Goal: Task Accomplishment & Management: Manage account settings

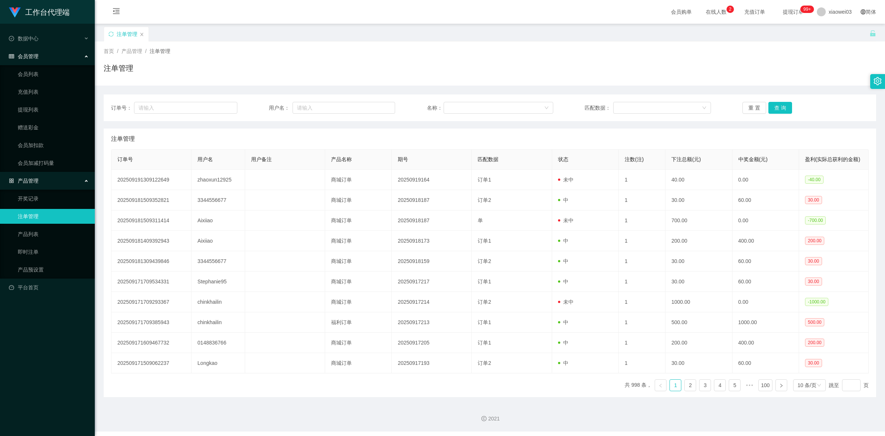
click at [431, 137] on div "注单管理" at bounding box center [490, 139] width 758 height 21
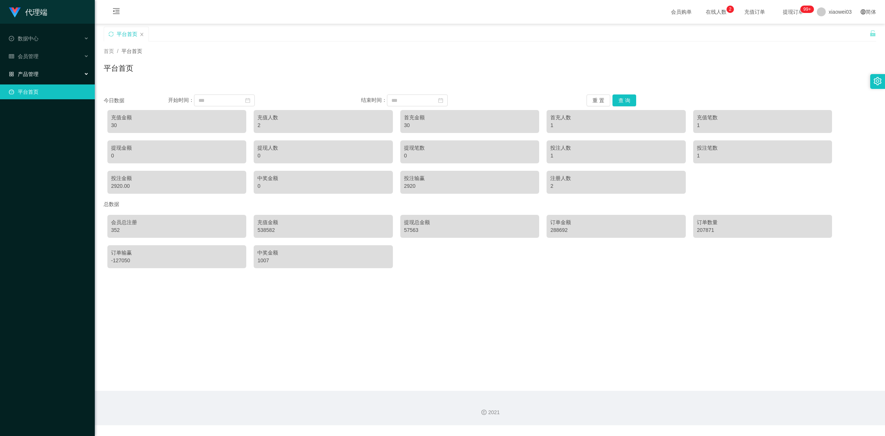
click at [80, 74] on div "产品管理" at bounding box center [47, 74] width 95 height 15
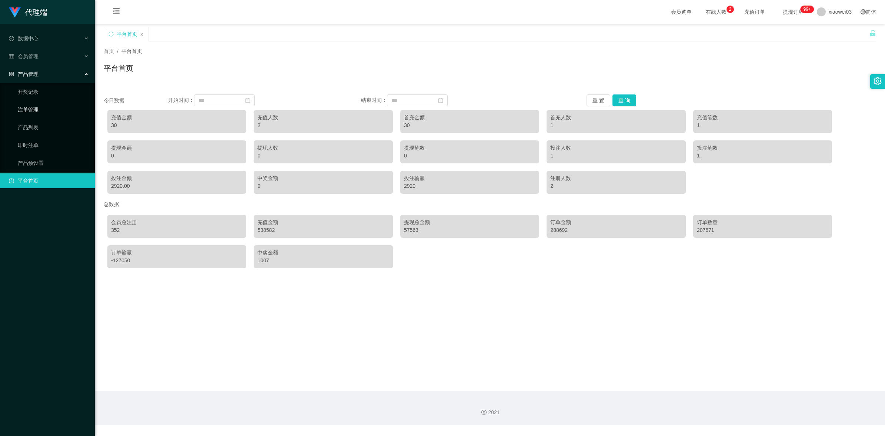
click at [49, 107] on link "注单管理" at bounding box center [53, 109] width 71 height 15
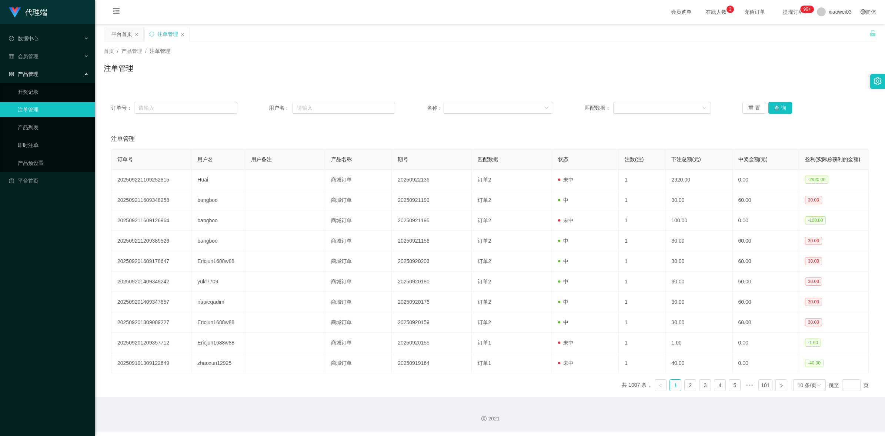
click at [34, 108] on link "注单管理" at bounding box center [53, 109] width 71 height 15
click at [80, 53] on div "会员管理" at bounding box center [47, 56] width 95 height 15
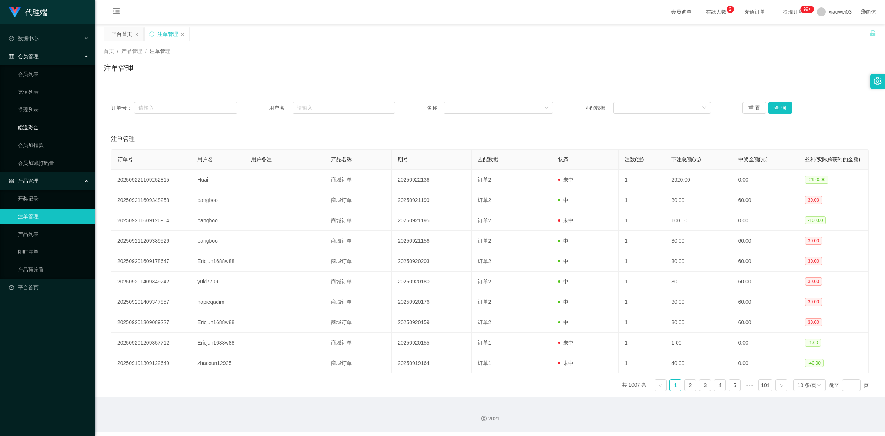
click at [40, 126] on link "赠送彩金" at bounding box center [53, 127] width 71 height 15
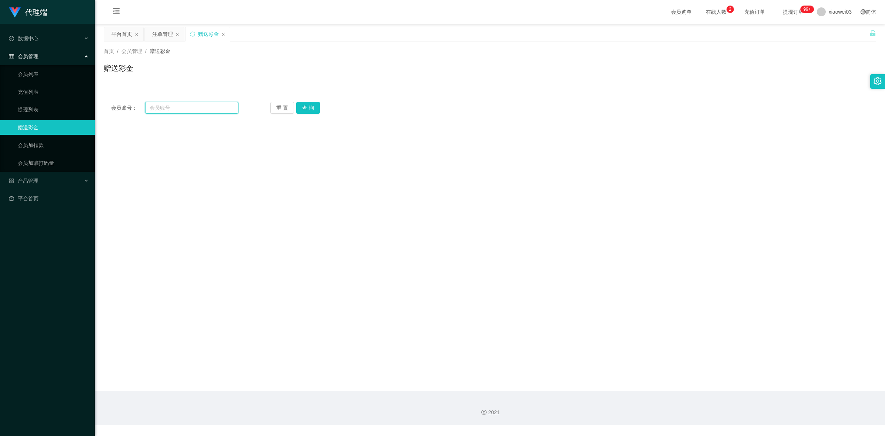
click at [207, 110] on input "text" at bounding box center [191, 108] width 93 height 12
paste input "khoo1234"
type input "khoo1234"
click at [301, 113] on button "查 询" at bounding box center [308, 108] width 24 height 12
click at [41, 180] on div "产品管理" at bounding box center [47, 180] width 95 height 15
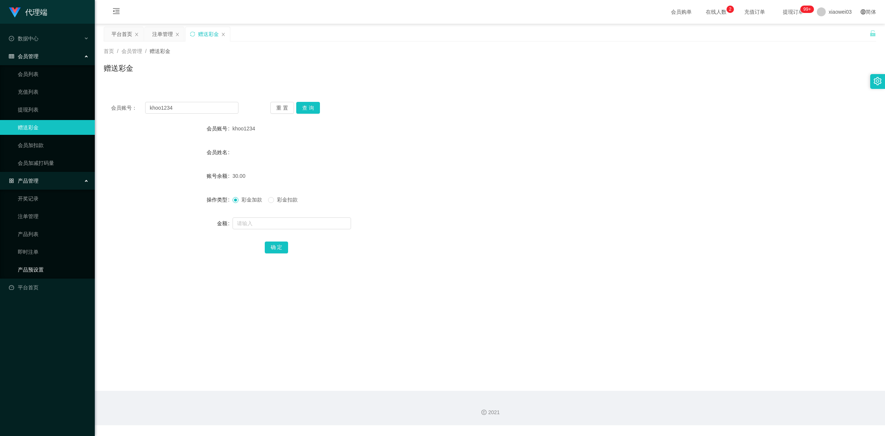
click at [24, 268] on link "产品预设置" at bounding box center [53, 269] width 71 height 15
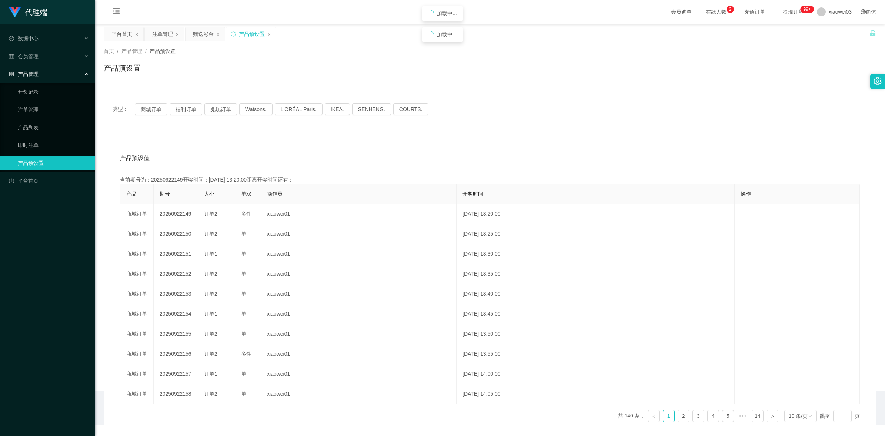
click at [43, 266] on div "代理端 数据中心 会员管理 会员列表 充值列表 提现列表 赠送彩金 会员加扣款 会员加减打码量 产品管理 开奖记录 注单管理 产品列表 即时注单 产品预设置 …" at bounding box center [47, 218] width 95 height 436
click at [54, 268] on div "代理端 数据中心 会员管理 会员列表 充值列表 提现列表 赠送彩金 会员加扣款 会员加减打码量 产品管理 开奖记录 注单管理 产品列表 即时注单 产品预设置 …" at bounding box center [47, 218] width 95 height 436
click at [149, 106] on button "商城订单" at bounding box center [151, 109] width 33 height 12
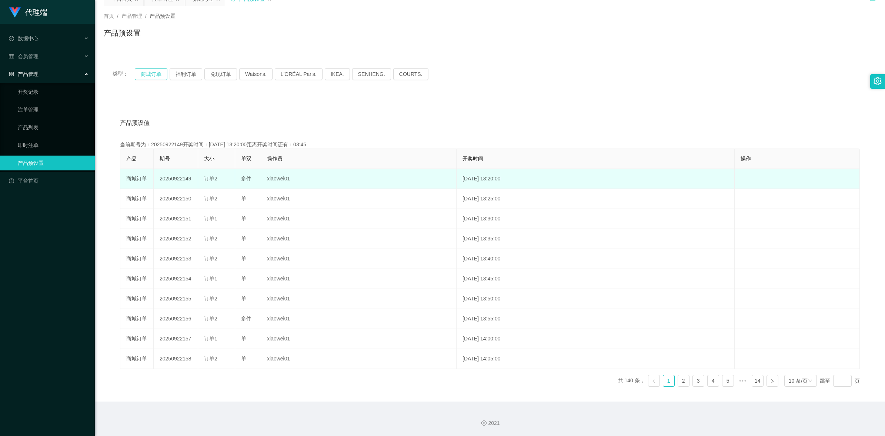
scroll to position [36, 0]
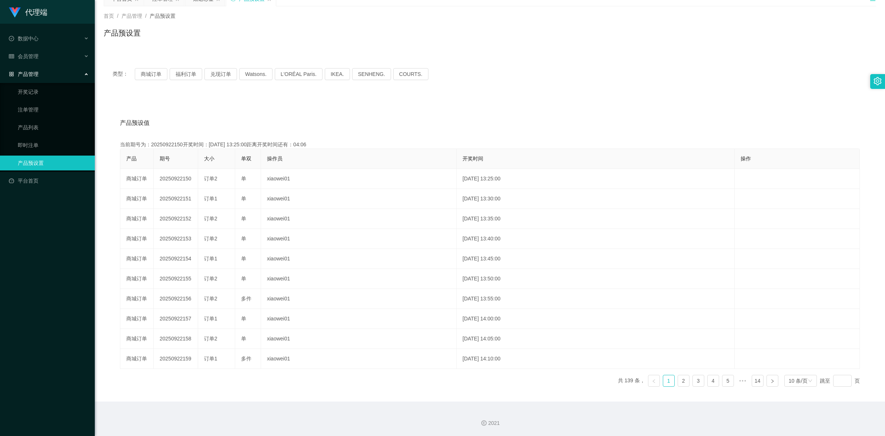
click at [388, 411] on div "2021" at bounding box center [490, 418] width 790 height 34
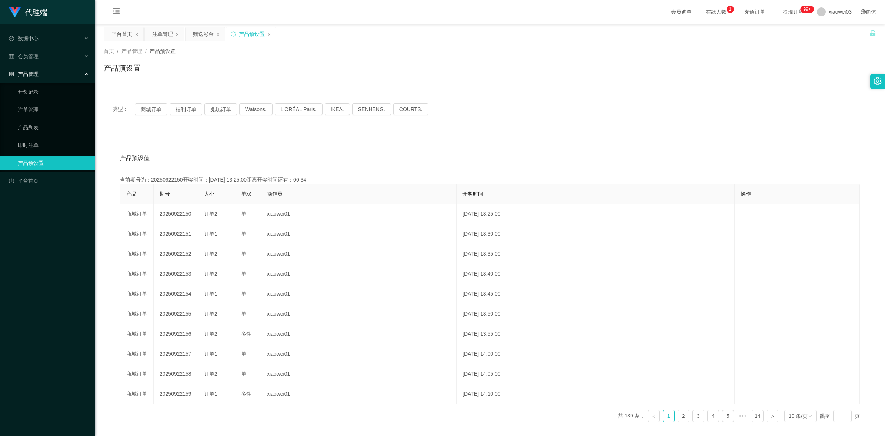
scroll to position [0, 0]
click at [47, 145] on link "即时注单" at bounding box center [53, 145] width 71 height 15
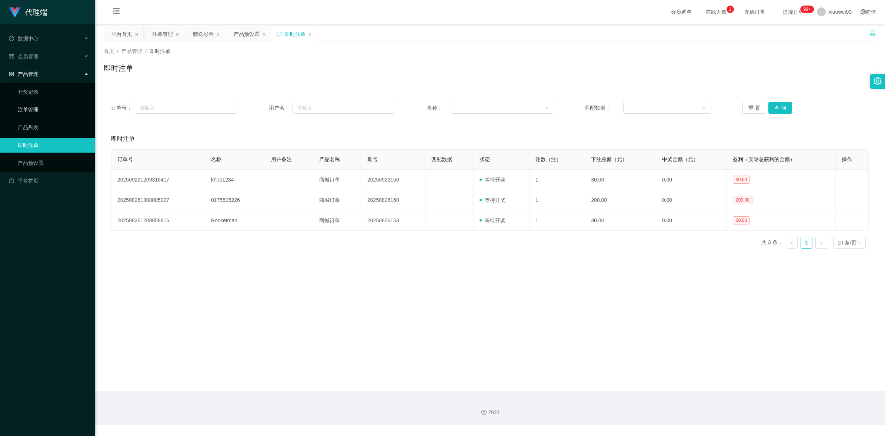
click at [43, 112] on link "注单管理" at bounding box center [53, 109] width 71 height 15
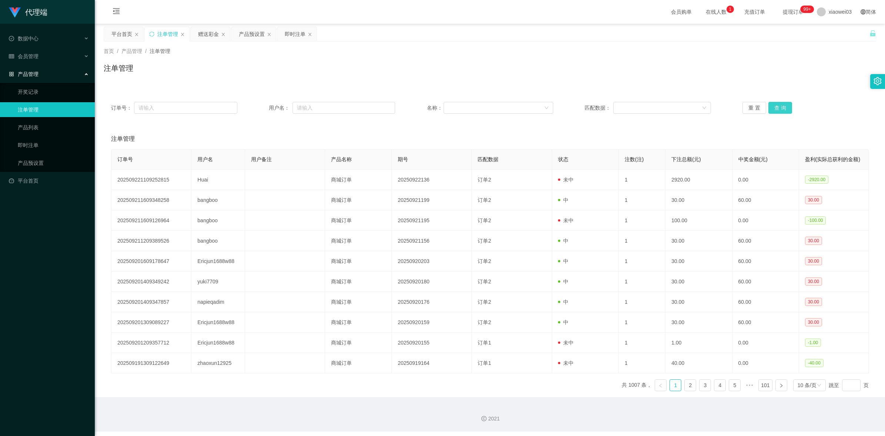
click at [781, 106] on button "查 询" at bounding box center [780, 108] width 24 height 12
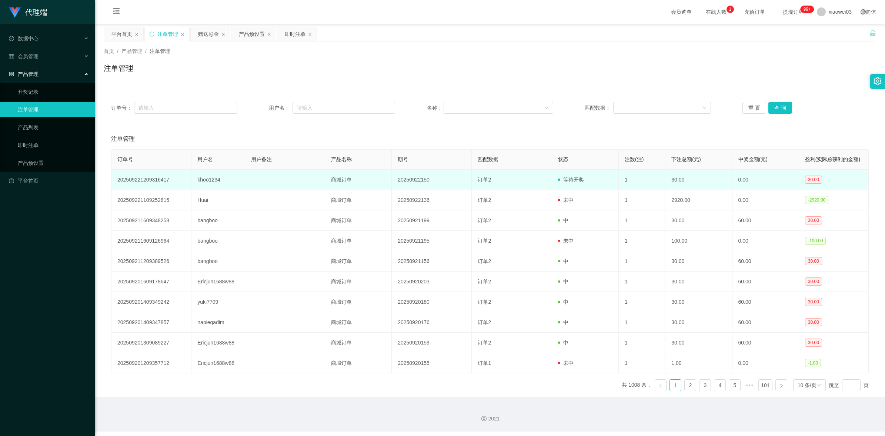
click at [210, 177] on td "khoo1234" at bounding box center [217, 180] width 53 height 20
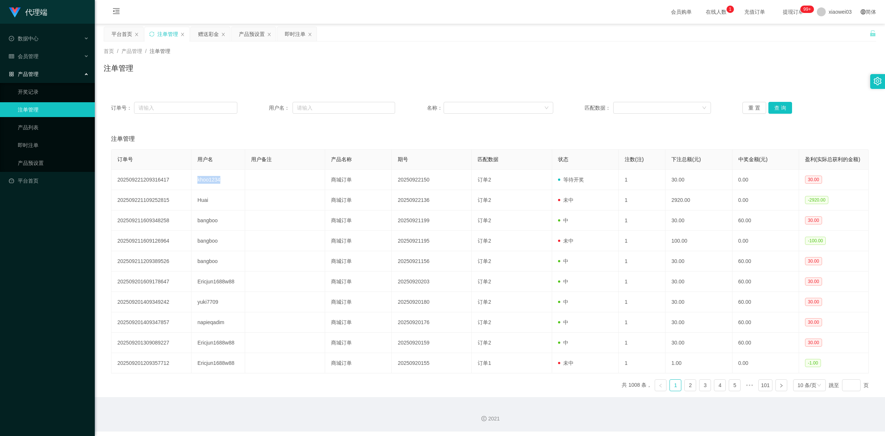
copy td "khoo1234"
click at [352, 108] on input "text" at bounding box center [344, 108] width 103 height 12
paste input "khoo1234"
type input "khoo1234"
click at [791, 111] on button "查 询" at bounding box center [780, 108] width 24 height 12
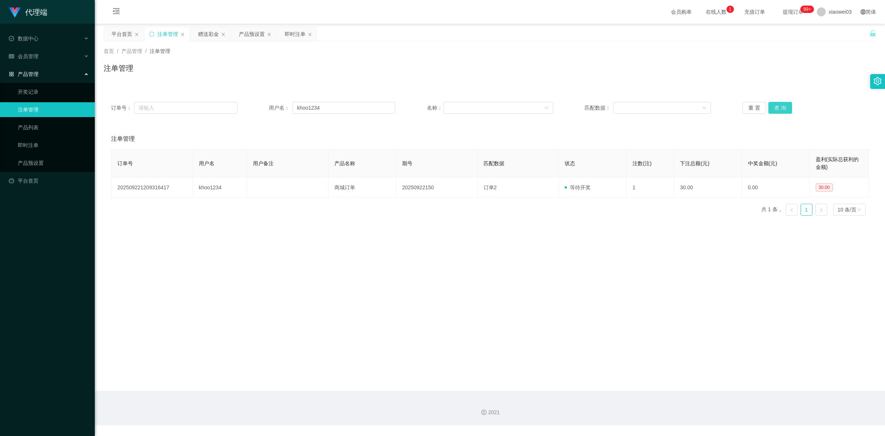
click at [789, 108] on button "查 询" at bounding box center [780, 108] width 24 height 12
click at [49, 169] on link "产品预设置" at bounding box center [53, 163] width 71 height 15
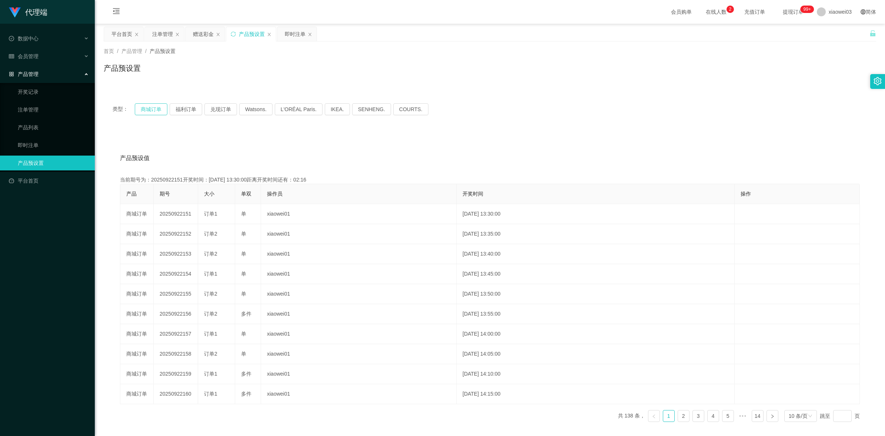
click at [148, 112] on button "商城订单" at bounding box center [151, 109] width 33 height 12
click at [164, 32] on div "注单管理" at bounding box center [162, 34] width 21 height 14
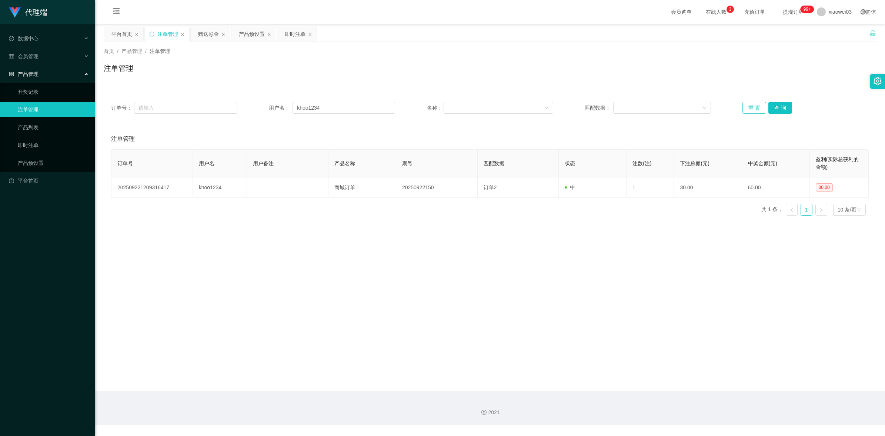
click at [749, 108] on button "重 置" at bounding box center [755, 108] width 24 height 12
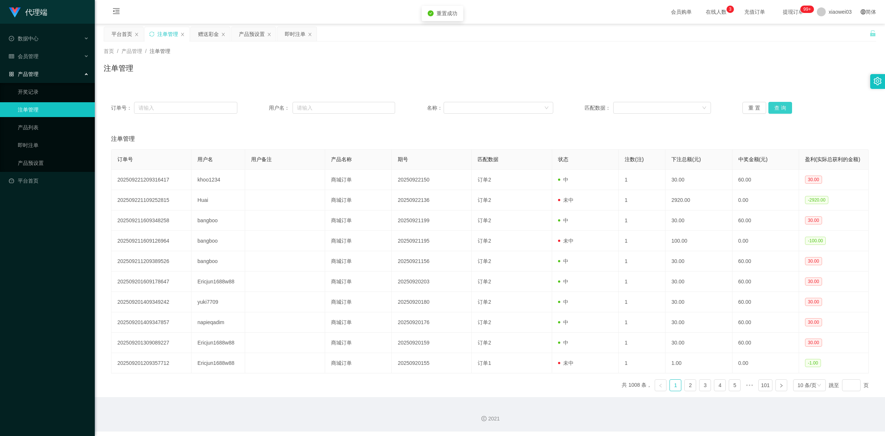
click at [778, 106] on button "查 询" at bounding box center [780, 108] width 24 height 12
click at [754, 109] on button "重 置" at bounding box center [755, 108] width 24 height 12
click at [780, 106] on button "查 询" at bounding box center [780, 108] width 24 height 12
click at [498, 130] on div "注单管理" at bounding box center [490, 139] width 758 height 21
click at [776, 103] on button "查 询" at bounding box center [780, 108] width 24 height 12
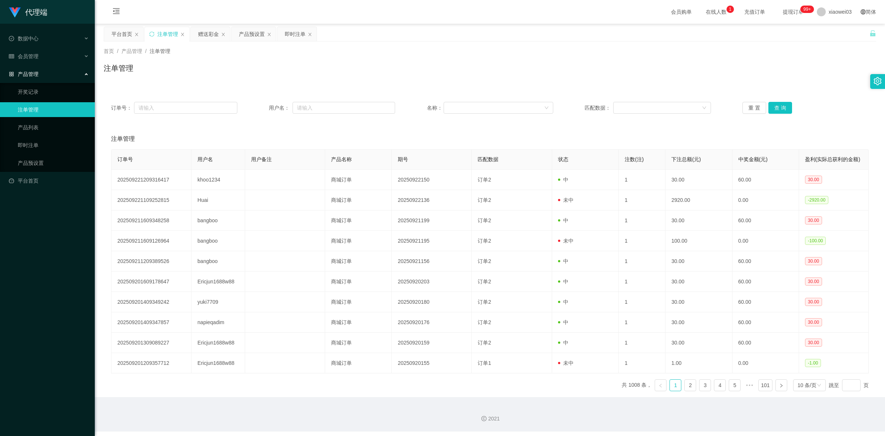
click at [489, 143] on div "注单管理" at bounding box center [490, 139] width 758 height 21
click at [256, 36] on div "产品预设置" at bounding box center [252, 34] width 26 height 14
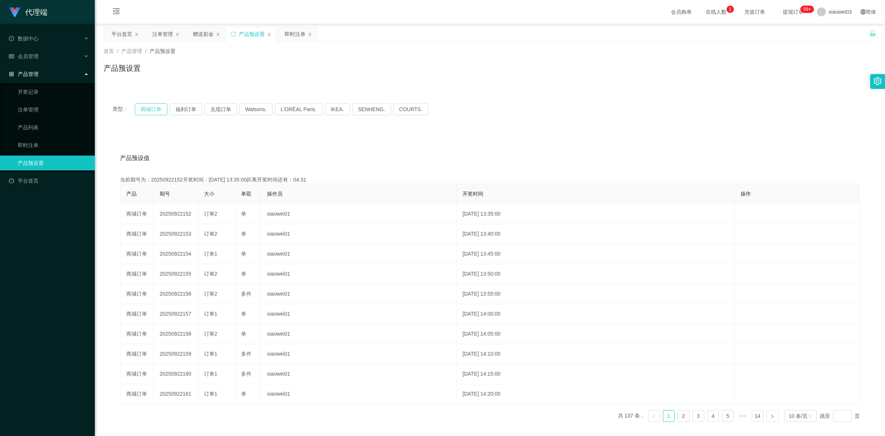
click at [157, 109] on button "商城订单" at bounding box center [151, 109] width 33 height 12
click at [79, 51] on div "会员管理" at bounding box center [47, 56] width 95 height 15
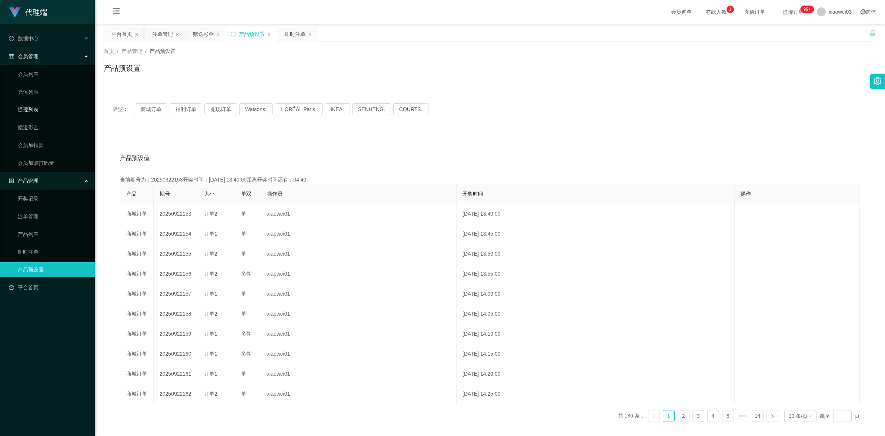
click at [45, 109] on link "提现列表" at bounding box center [53, 109] width 71 height 15
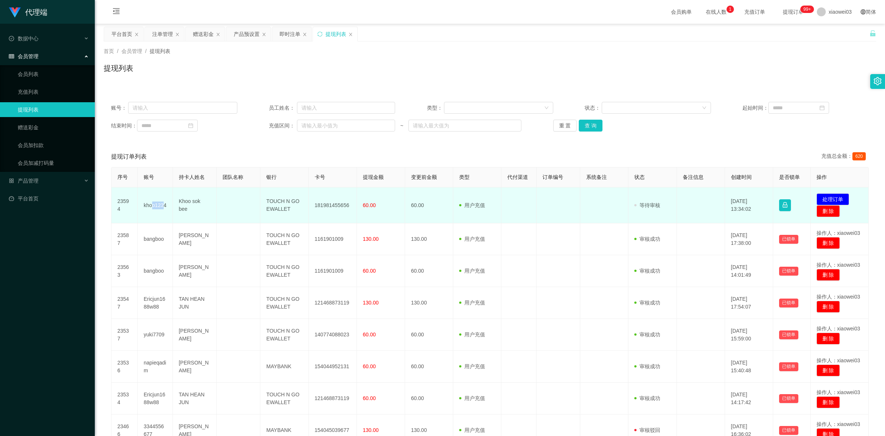
drag, startPoint x: 163, startPoint y: 202, endPoint x: 151, endPoint y: 204, distance: 12.9
click at [151, 204] on td "khoo1234" at bounding box center [155, 205] width 35 height 36
drag, startPoint x: 151, startPoint y: 204, endPoint x: 244, endPoint y: 215, distance: 94.3
click at [243, 215] on td at bounding box center [239, 205] width 44 height 36
drag, startPoint x: 349, startPoint y: 207, endPoint x: 314, endPoint y: 203, distance: 35.4
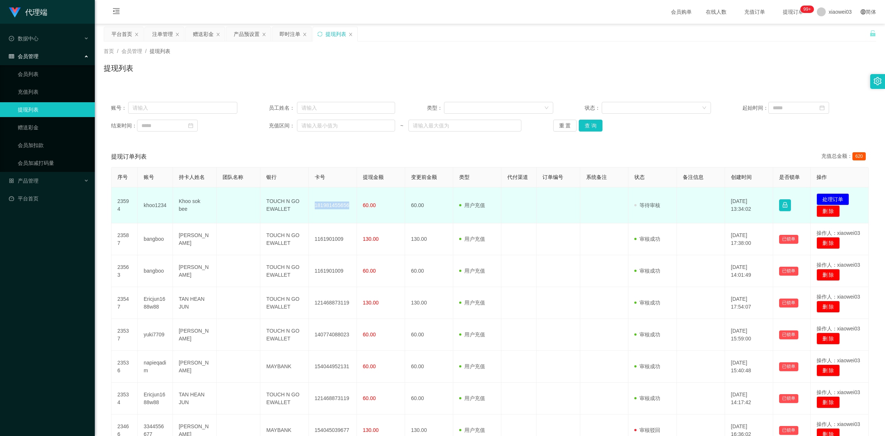
click at [314, 203] on td "181981455656" at bounding box center [333, 205] width 48 height 36
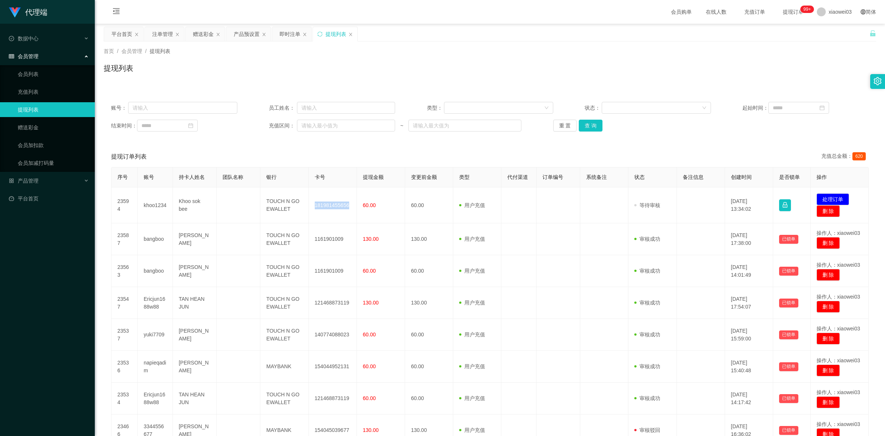
copy td "181981455656"
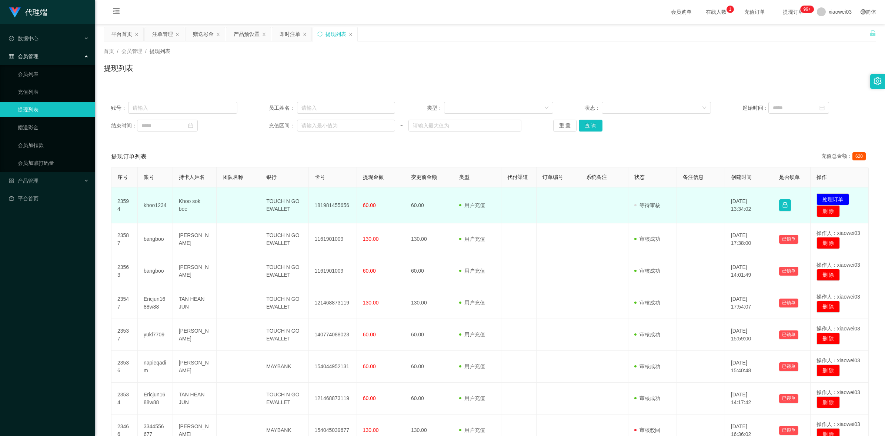
click at [291, 214] on td "TOUCH N GO EWALLET" at bounding box center [284, 205] width 48 height 36
drag, startPoint x: 291, startPoint y: 214, endPoint x: 264, endPoint y: 197, distance: 31.9
click at [264, 197] on td "TOUCH N GO EWALLET" at bounding box center [284, 205] width 48 height 36
copy td "TOUCH N GO EWALLET"
click at [838, 199] on button "处理订单" at bounding box center [833, 199] width 33 height 12
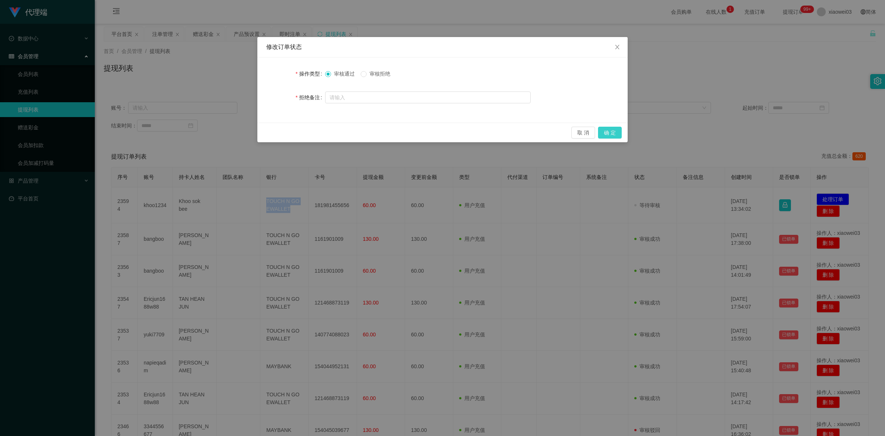
click at [607, 132] on button "确 定" at bounding box center [610, 133] width 24 height 12
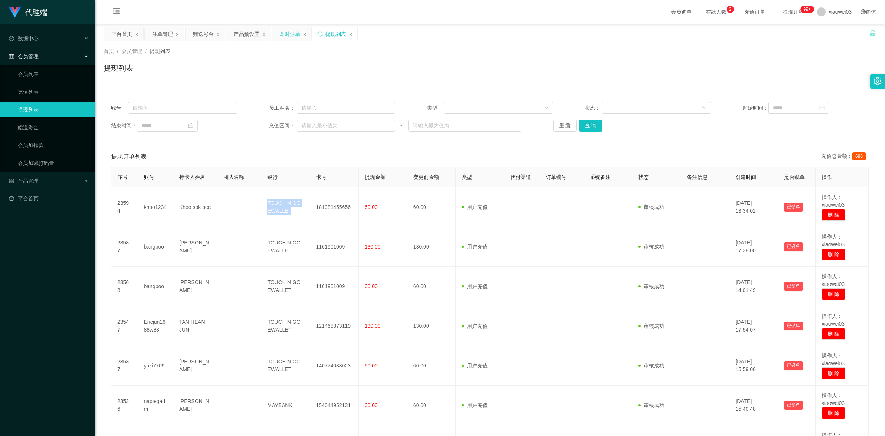
click at [284, 35] on div "即时注单" at bounding box center [290, 34] width 21 height 14
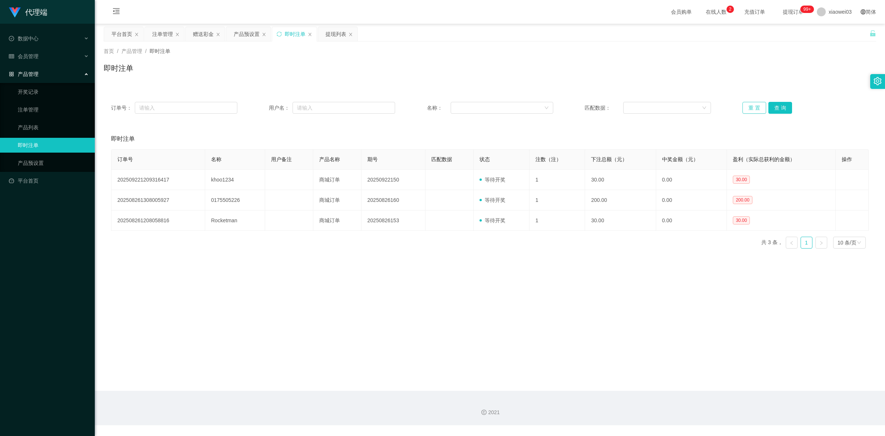
click at [757, 107] on button "重 置" at bounding box center [755, 108] width 24 height 12
click at [783, 104] on button "查 询" at bounding box center [780, 108] width 24 height 12
click at [781, 105] on button "查 询" at bounding box center [780, 108] width 24 height 12
click at [160, 33] on div "注单管理" at bounding box center [162, 34] width 21 height 14
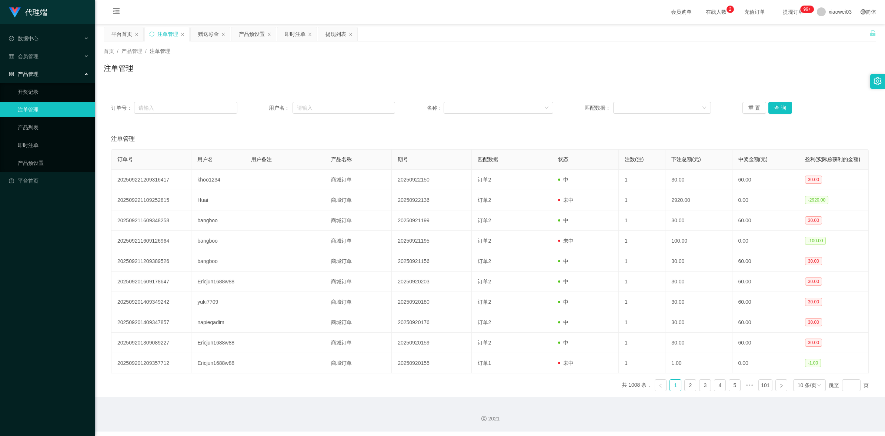
click at [741, 108] on div "订单号： 用户名： 名称： 匹配数据： 重 置 查 询" at bounding box center [490, 108] width 758 height 12
click at [760, 110] on button "重 置" at bounding box center [755, 108] width 24 height 12
click at [771, 104] on button "查 询" at bounding box center [780, 108] width 24 height 12
